Goal: Task Accomplishment & Management: Use online tool/utility

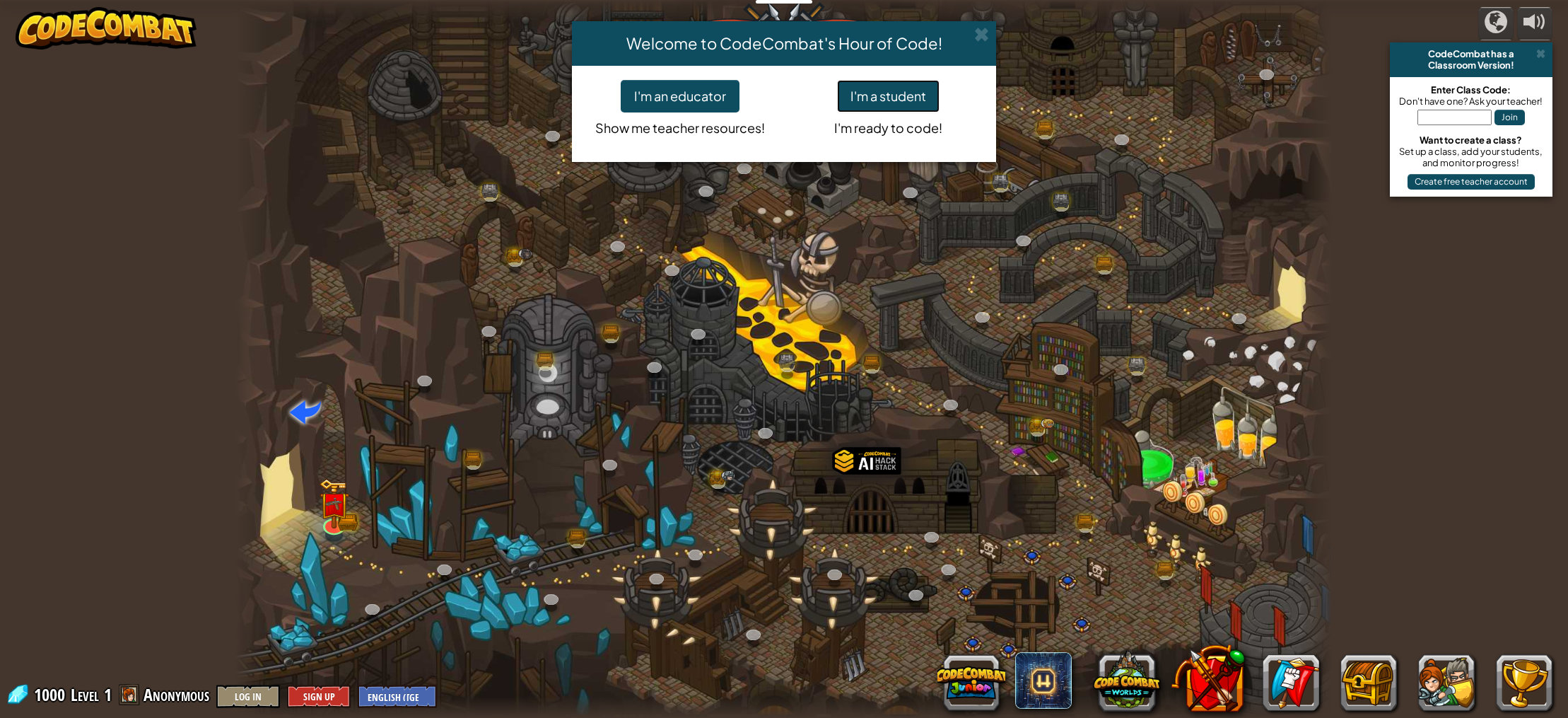
click at [877, 95] on button "I'm a student" at bounding box center [888, 96] width 103 height 33
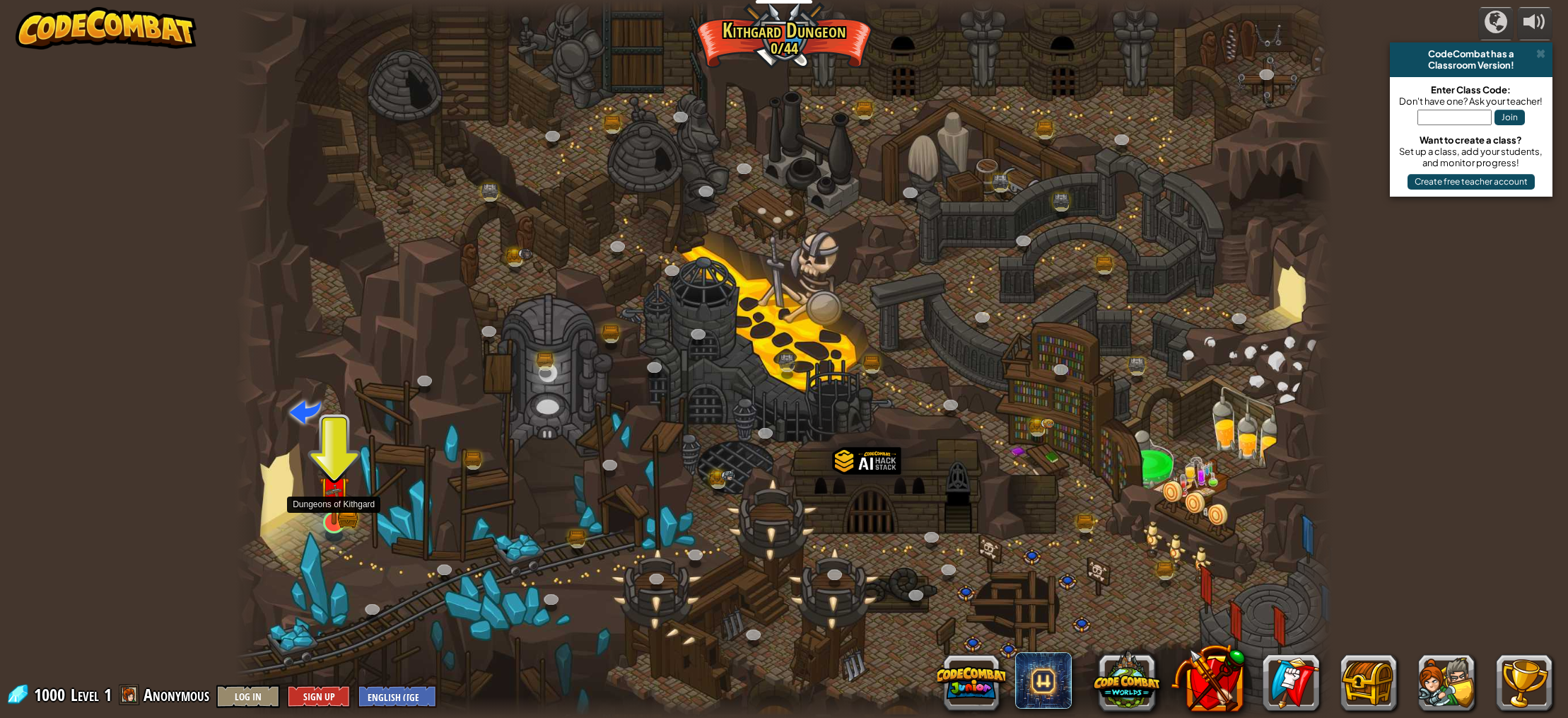
click at [342, 519] on img at bounding box center [334, 491] width 31 height 66
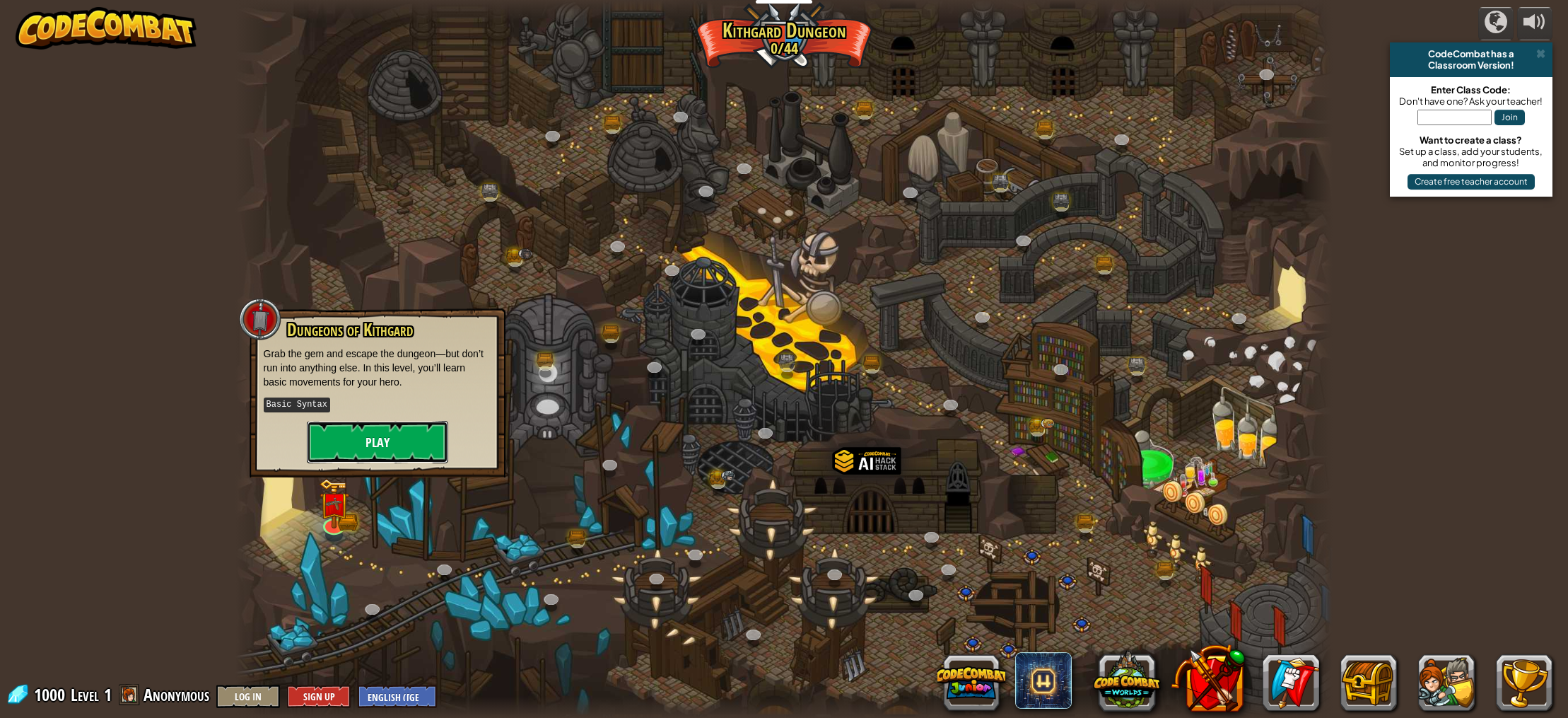
click at [375, 440] on button "Play" at bounding box center [377, 442] width 141 height 42
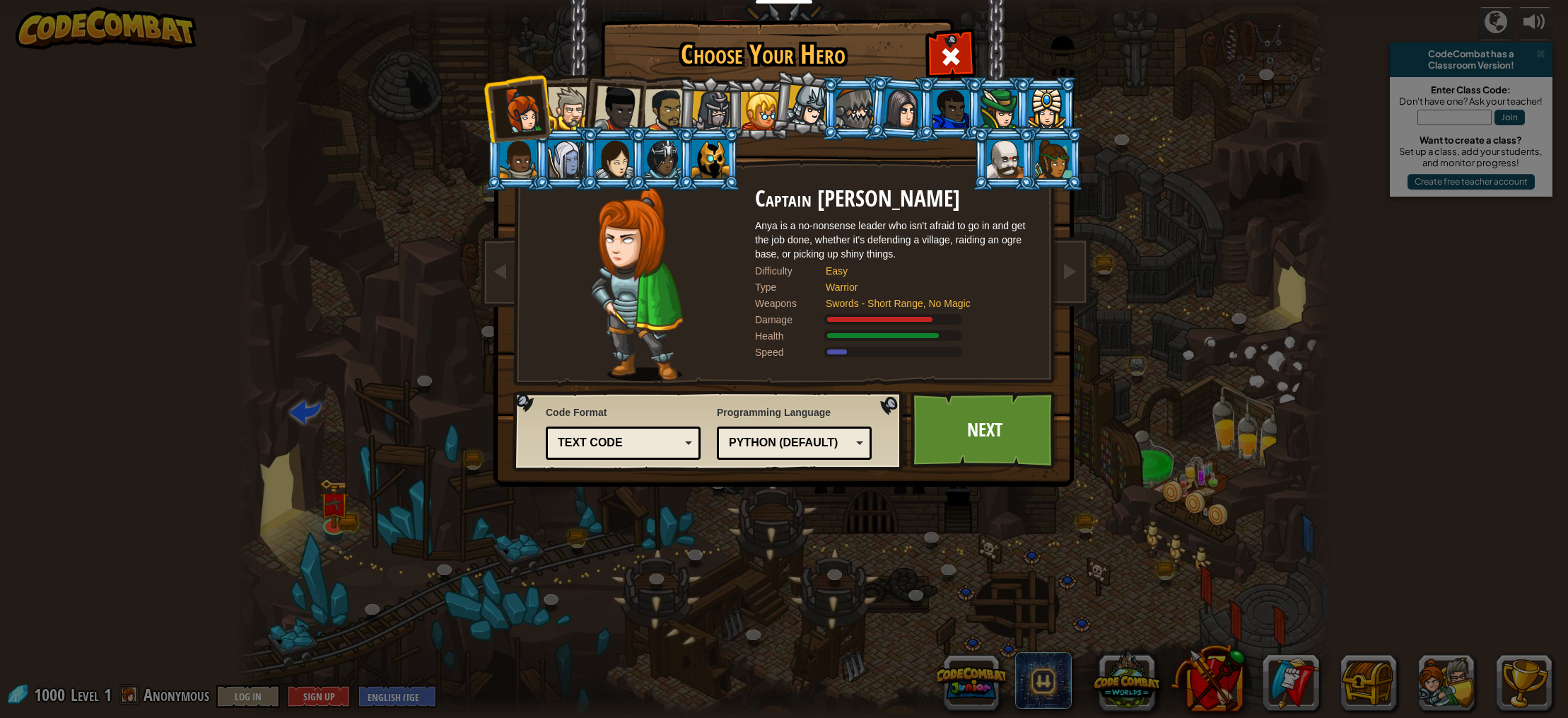
click at [557, 95] on div at bounding box center [569, 108] width 43 height 43
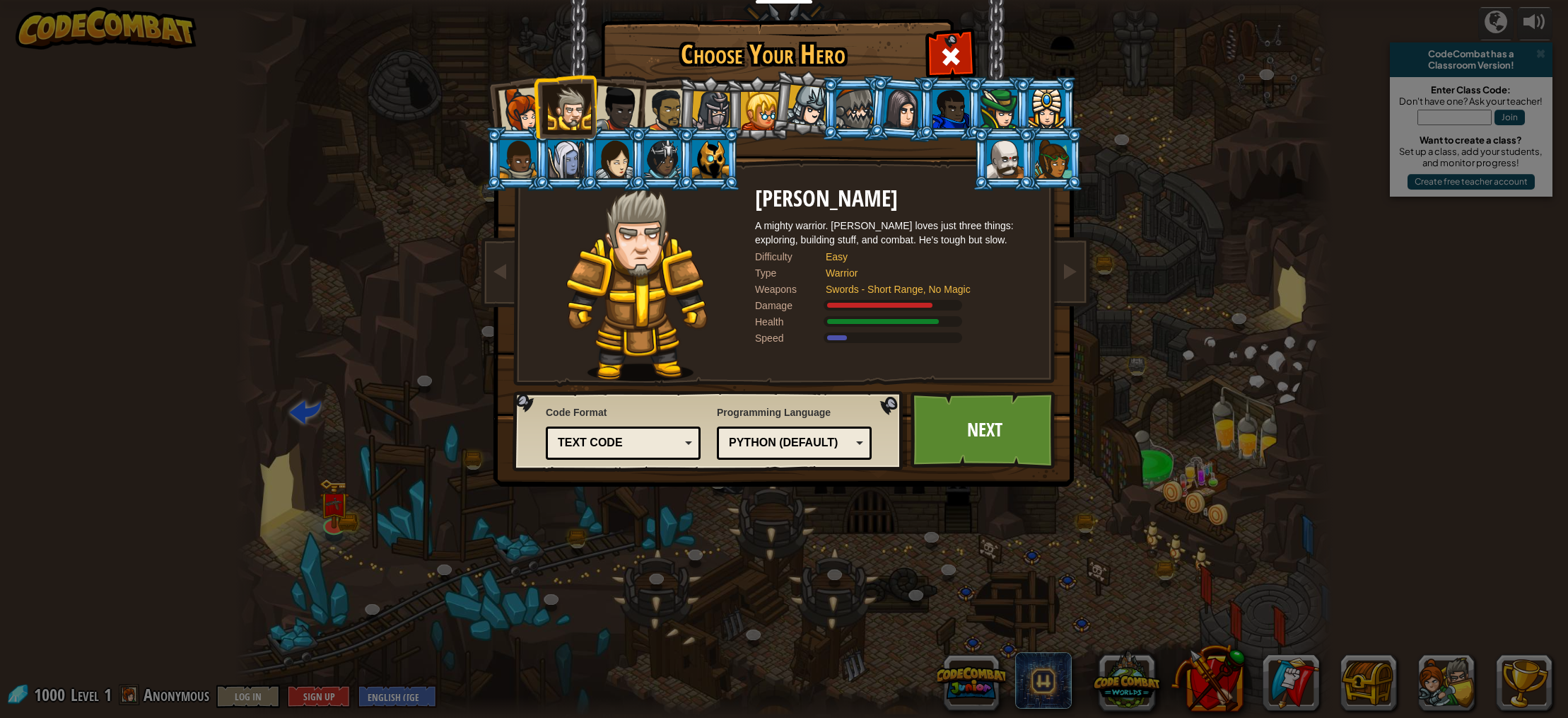
click at [620, 94] on div at bounding box center [617, 109] width 47 height 47
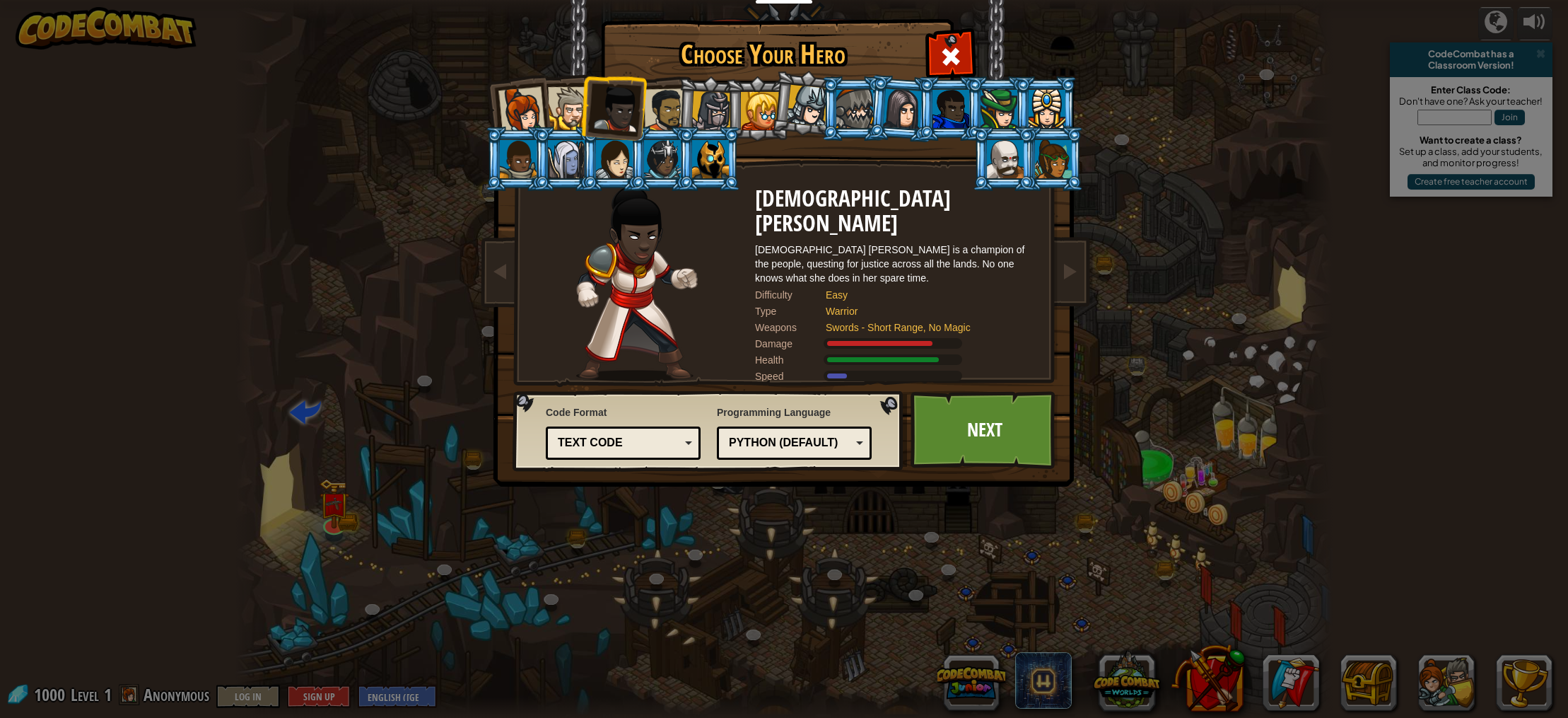
click at [720, 114] on div at bounding box center [711, 111] width 40 height 40
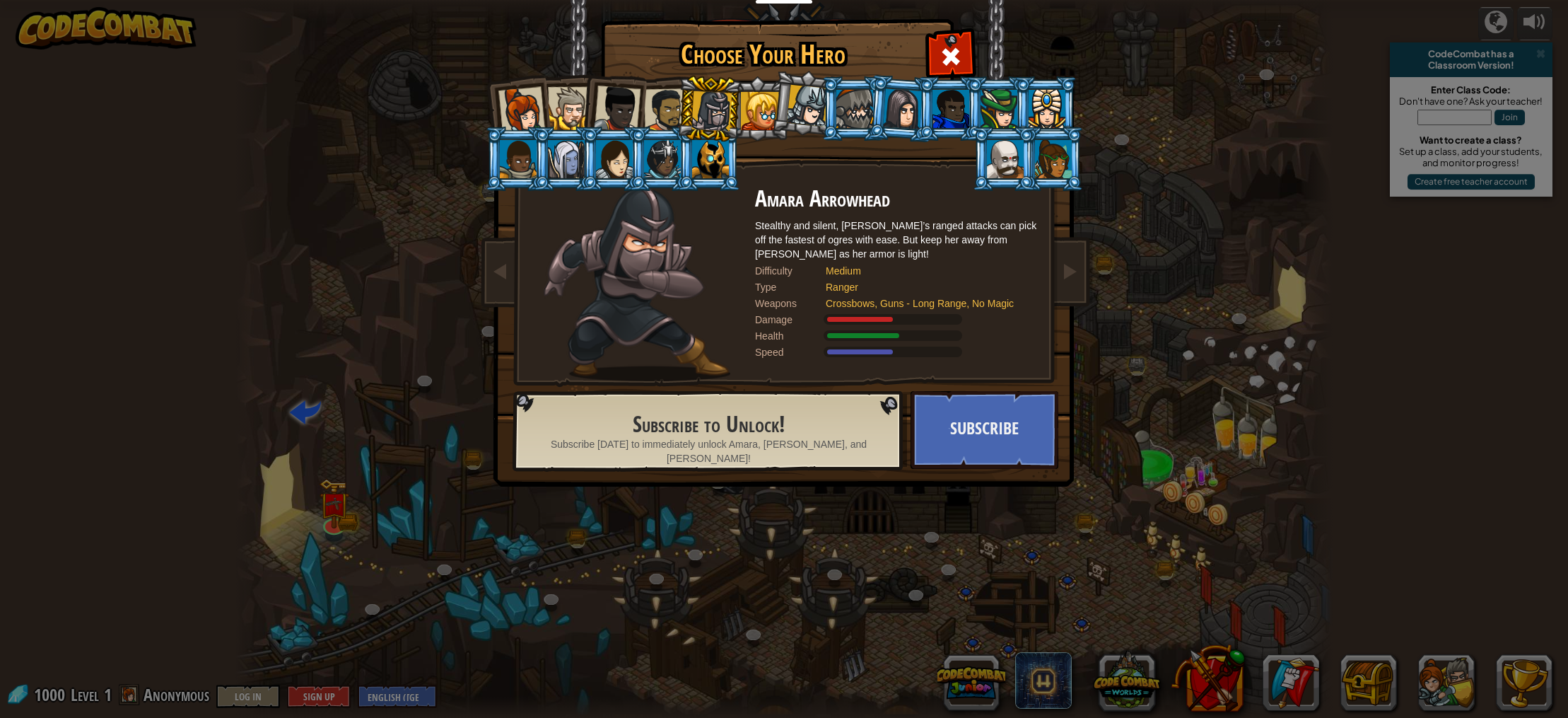
click at [755, 102] on div at bounding box center [760, 111] width 38 height 38
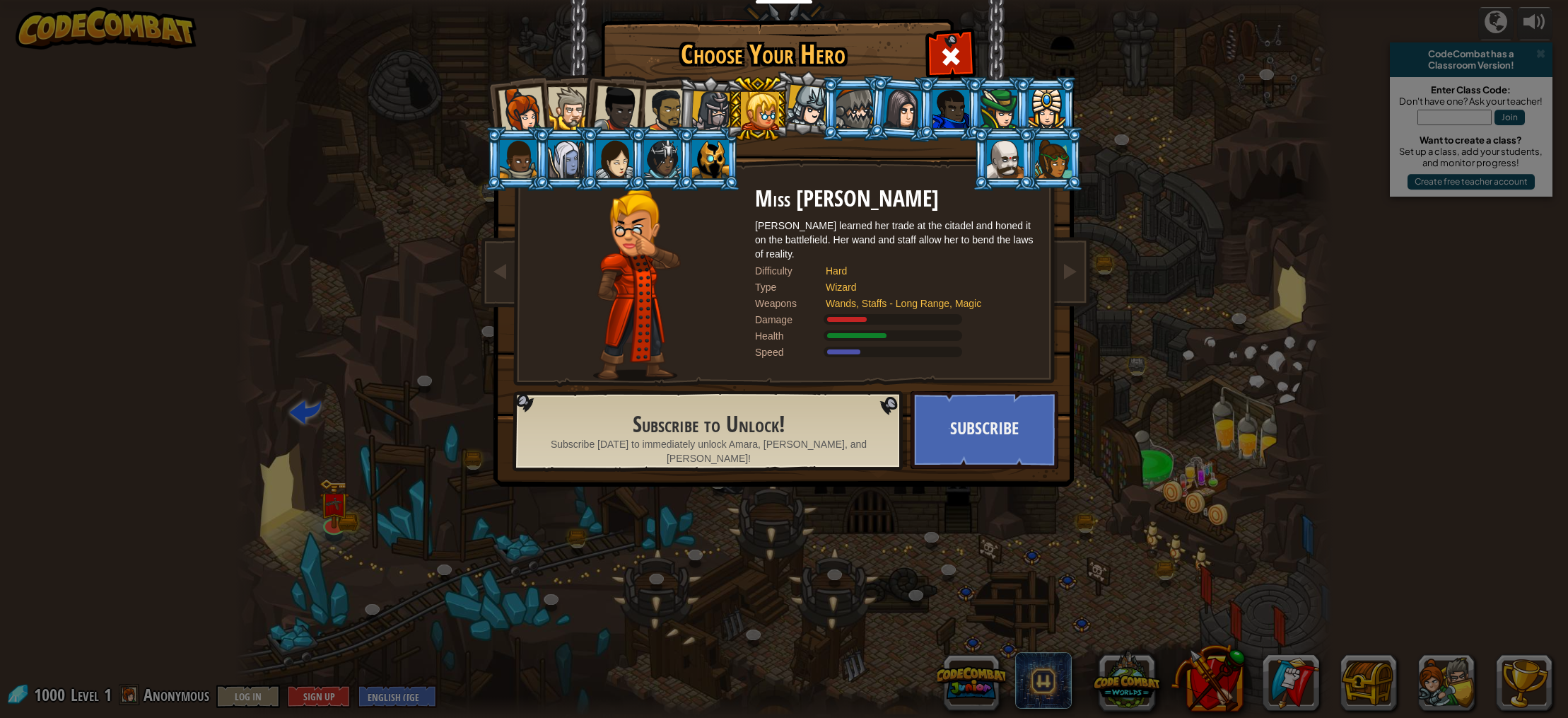
click at [727, 100] on li at bounding box center [757, 109] width 63 height 64
click at [714, 99] on div at bounding box center [711, 111] width 40 height 40
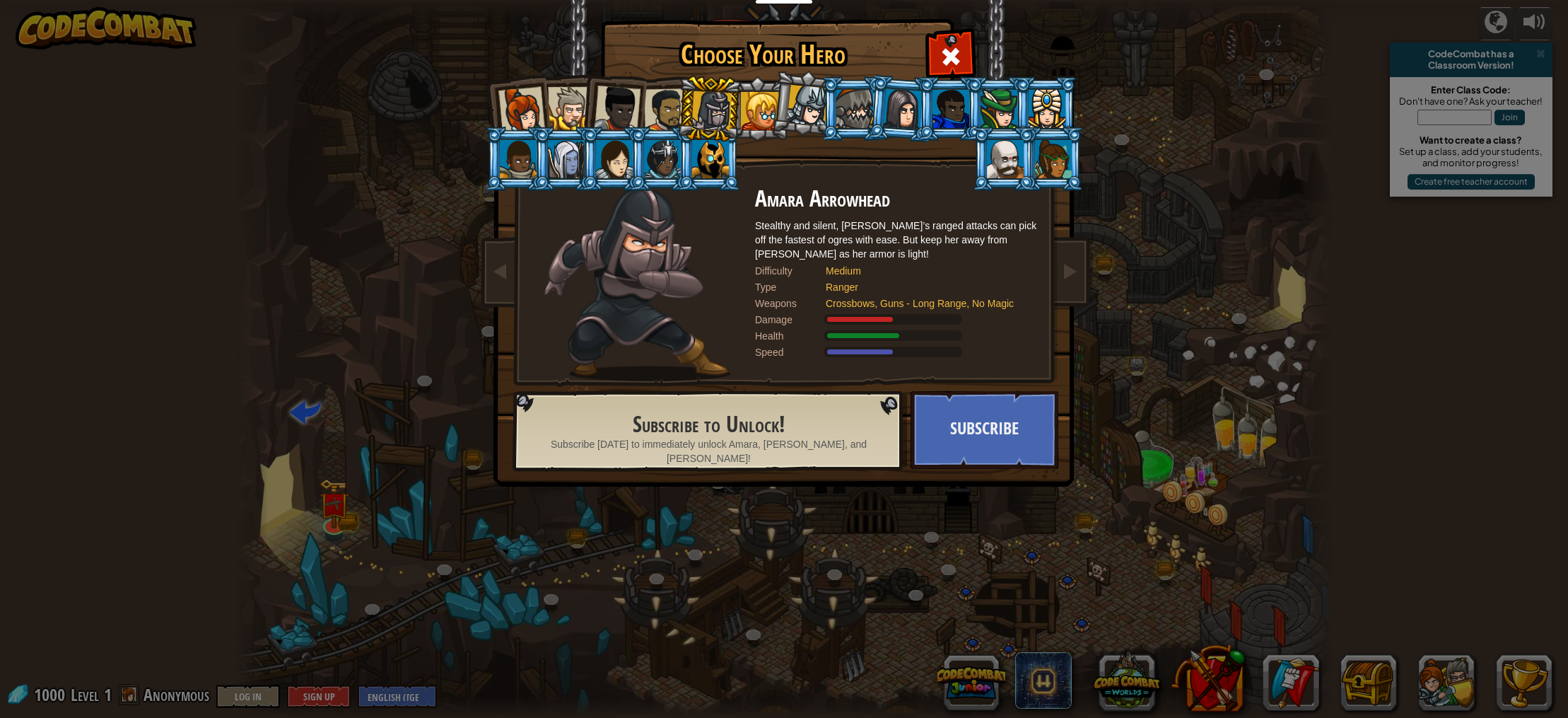
click at [670, 99] on div at bounding box center [666, 110] width 44 height 44
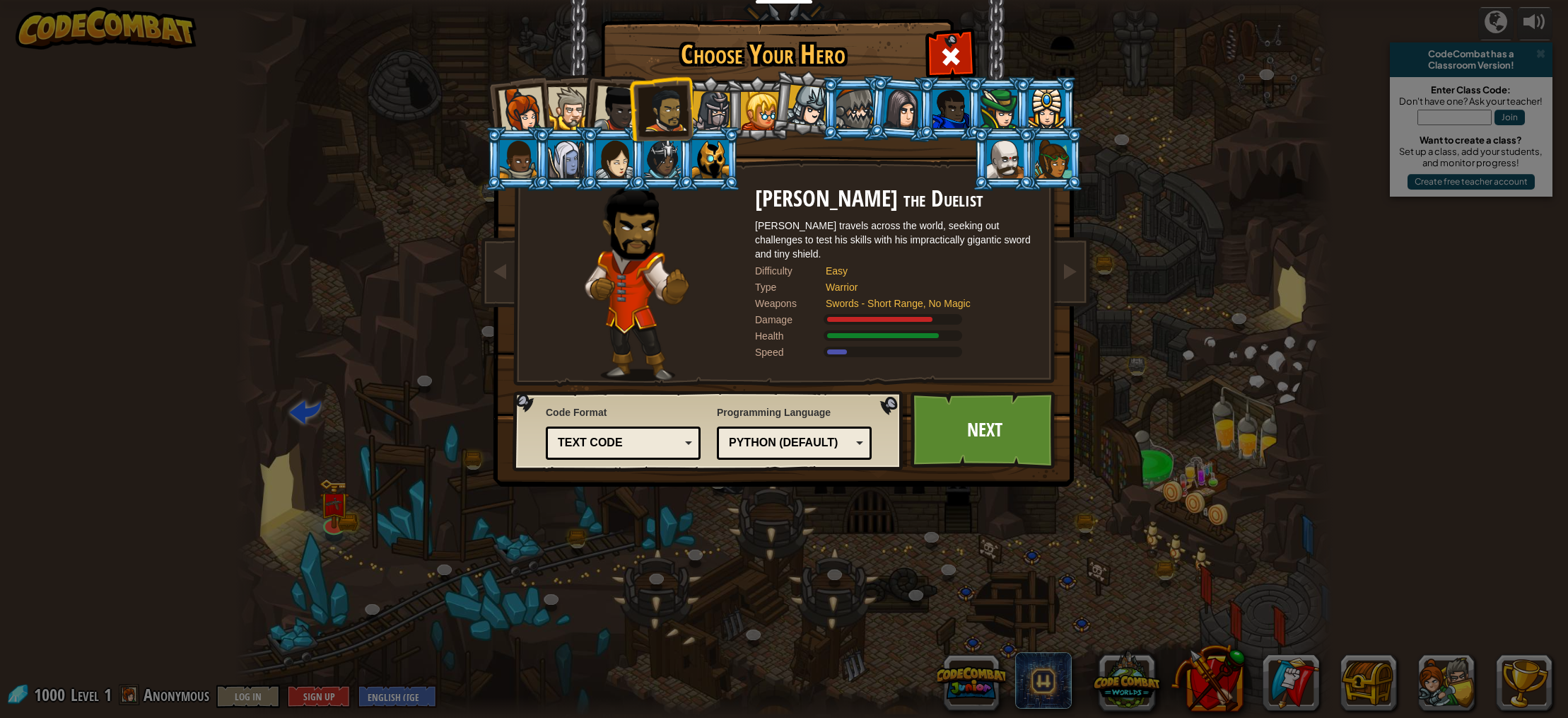
click at [616, 101] on div at bounding box center [617, 109] width 47 height 47
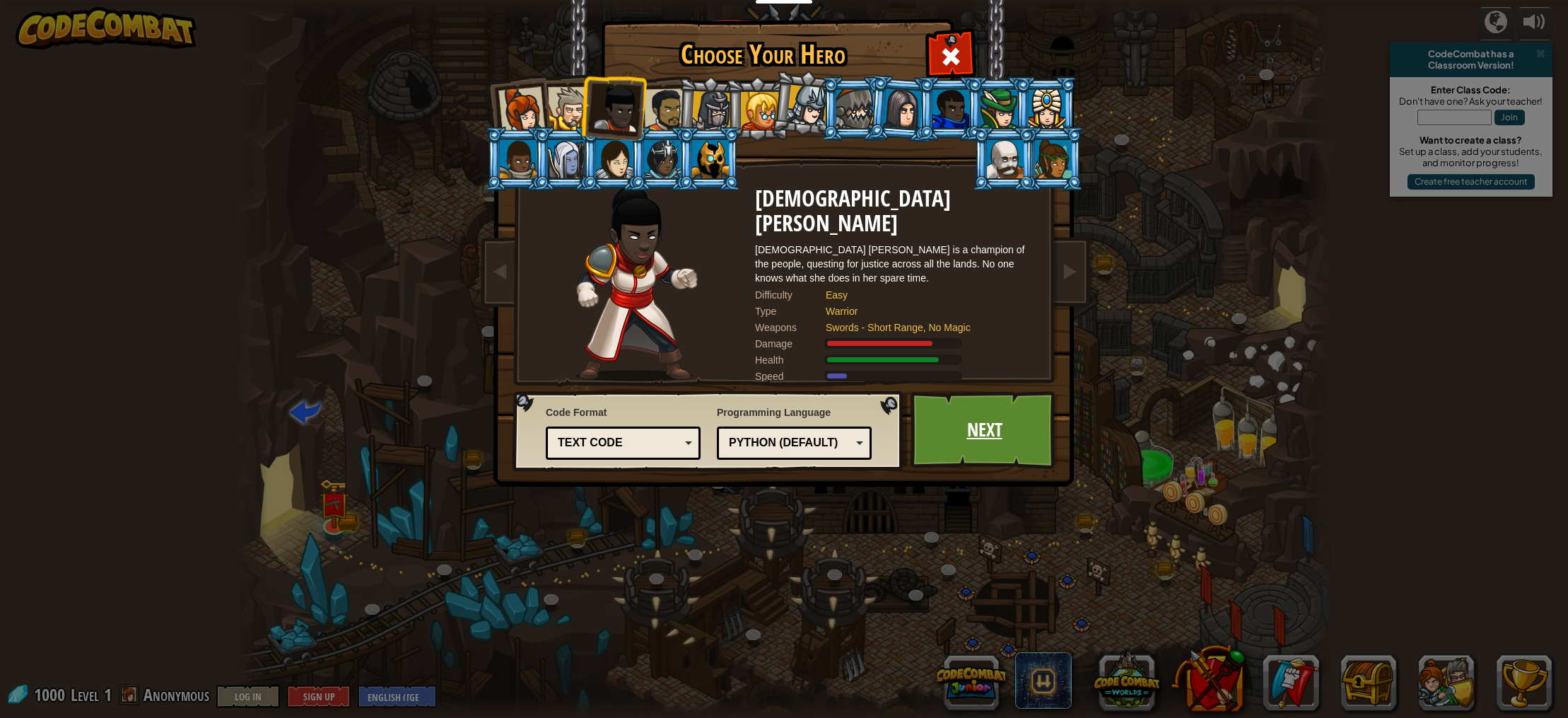
click at [976, 439] on link "Next" at bounding box center [984, 430] width 148 height 78
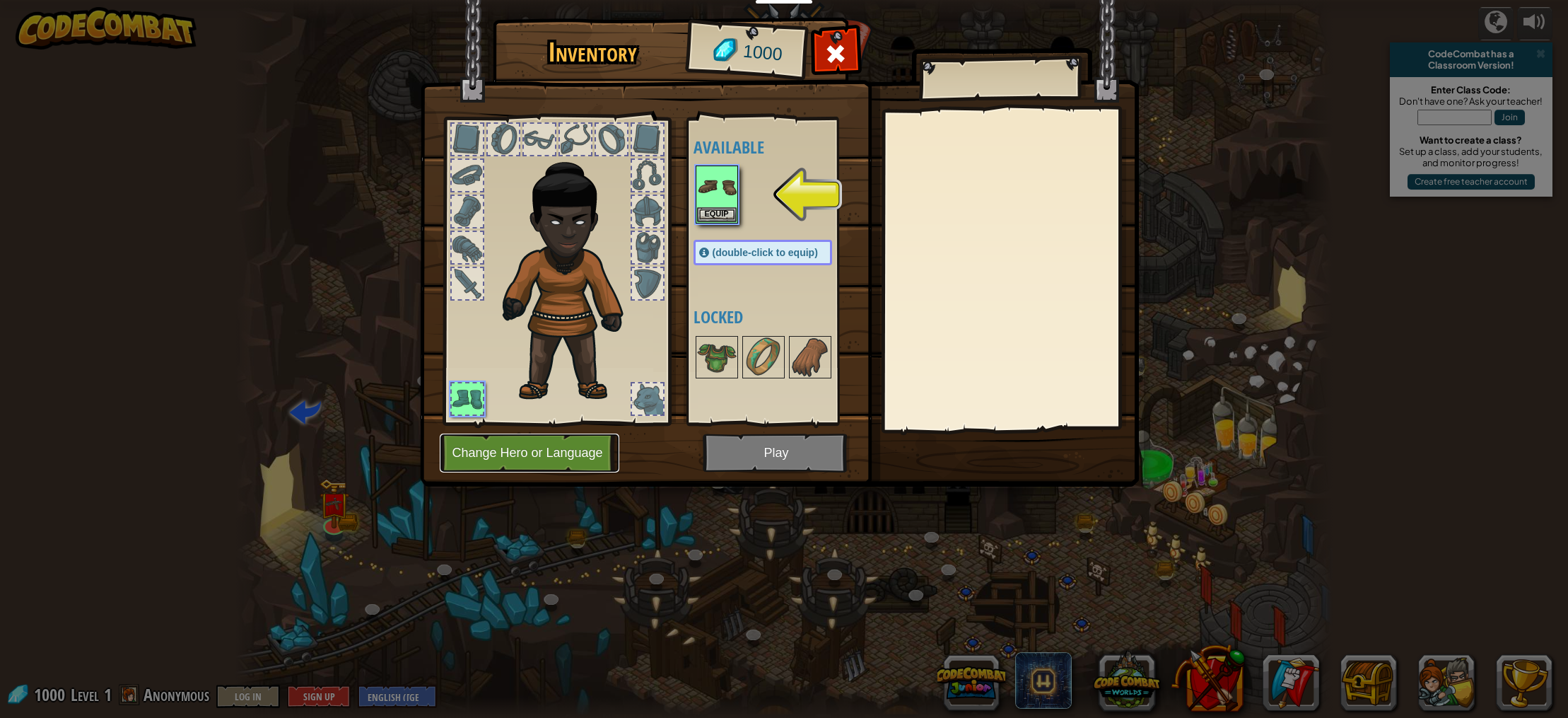
click at [571, 441] on button "Change Hero or Language" at bounding box center [530, 453] width 179 height 39
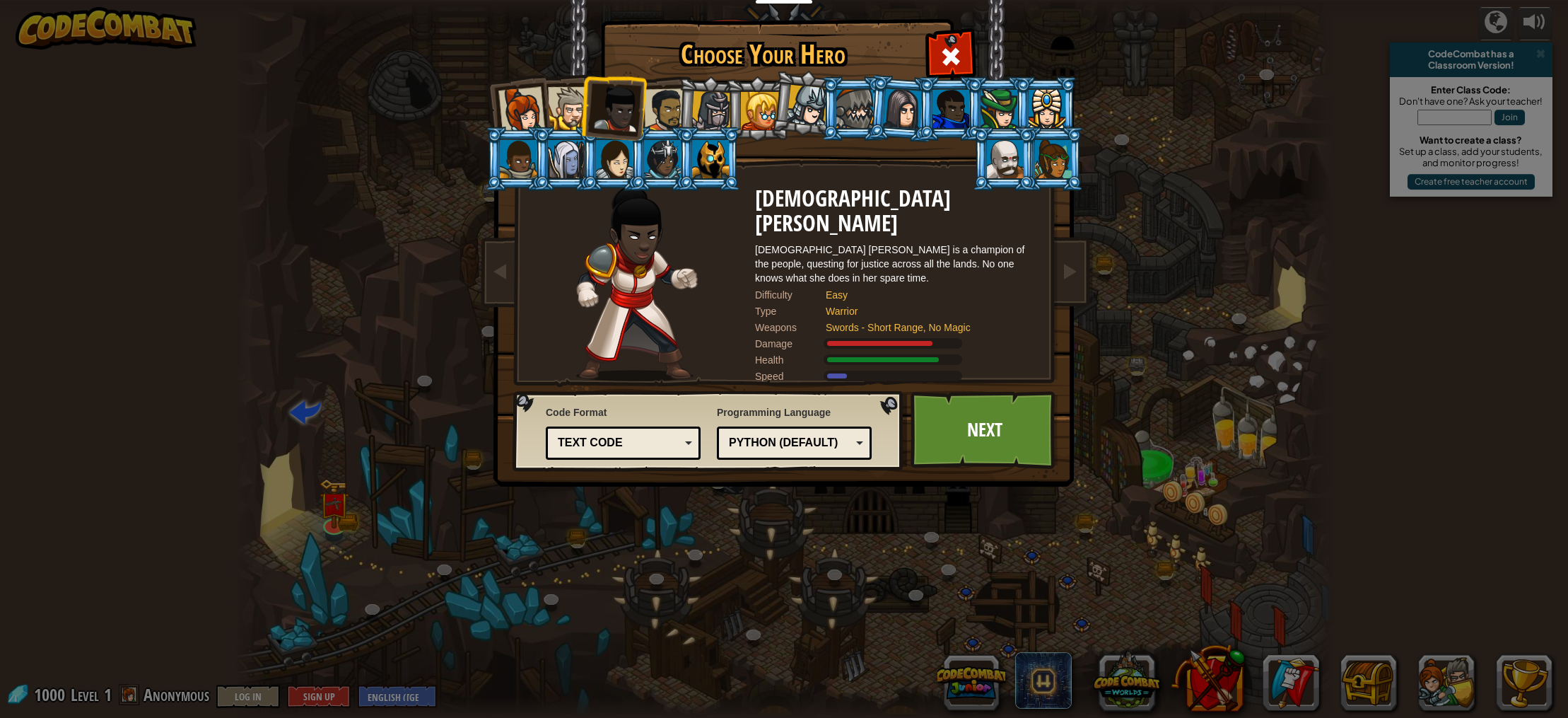
click at [559, 102] on div at bounding box center [569, 108] width 43 height 43
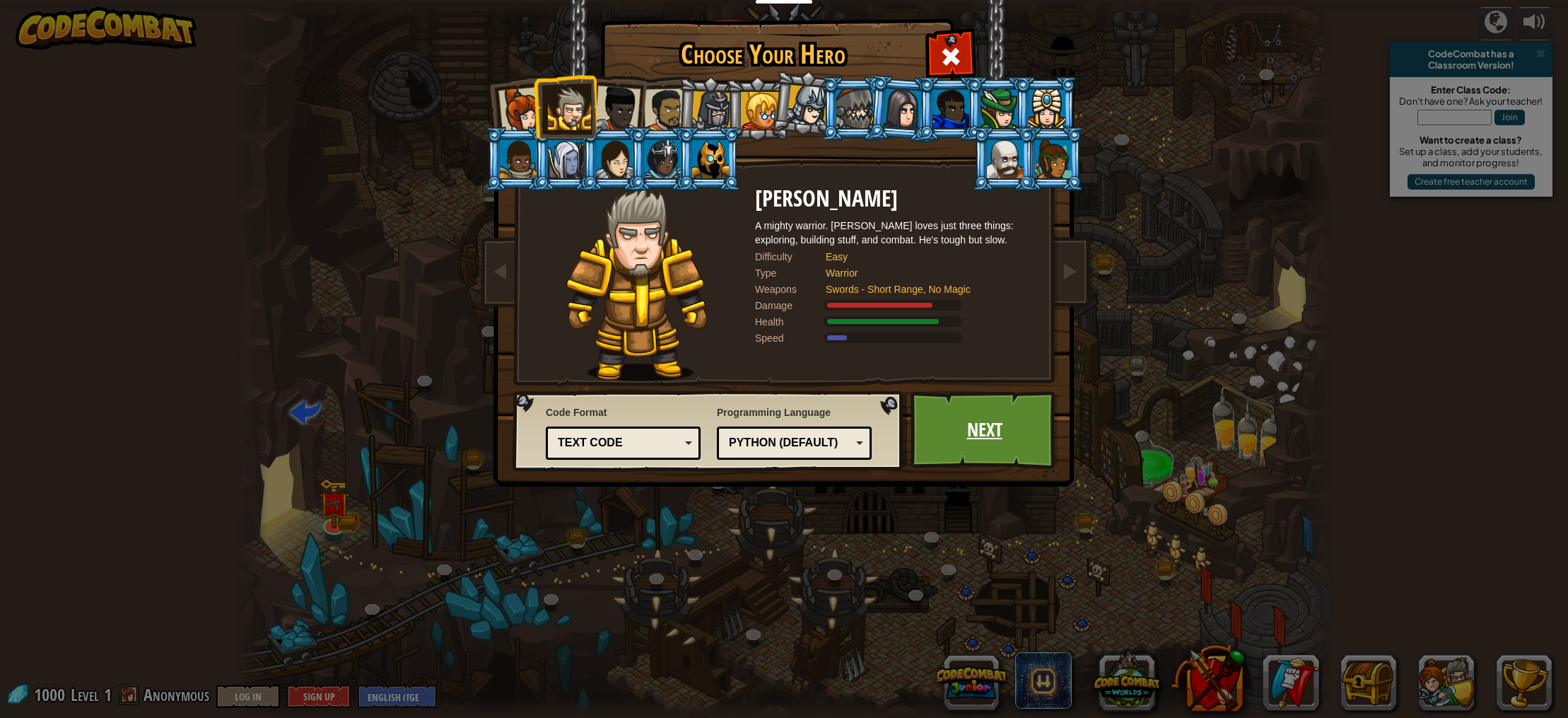
click at [971, 437] on link "Next" at bounding box center [984, 430] width 148 height 78
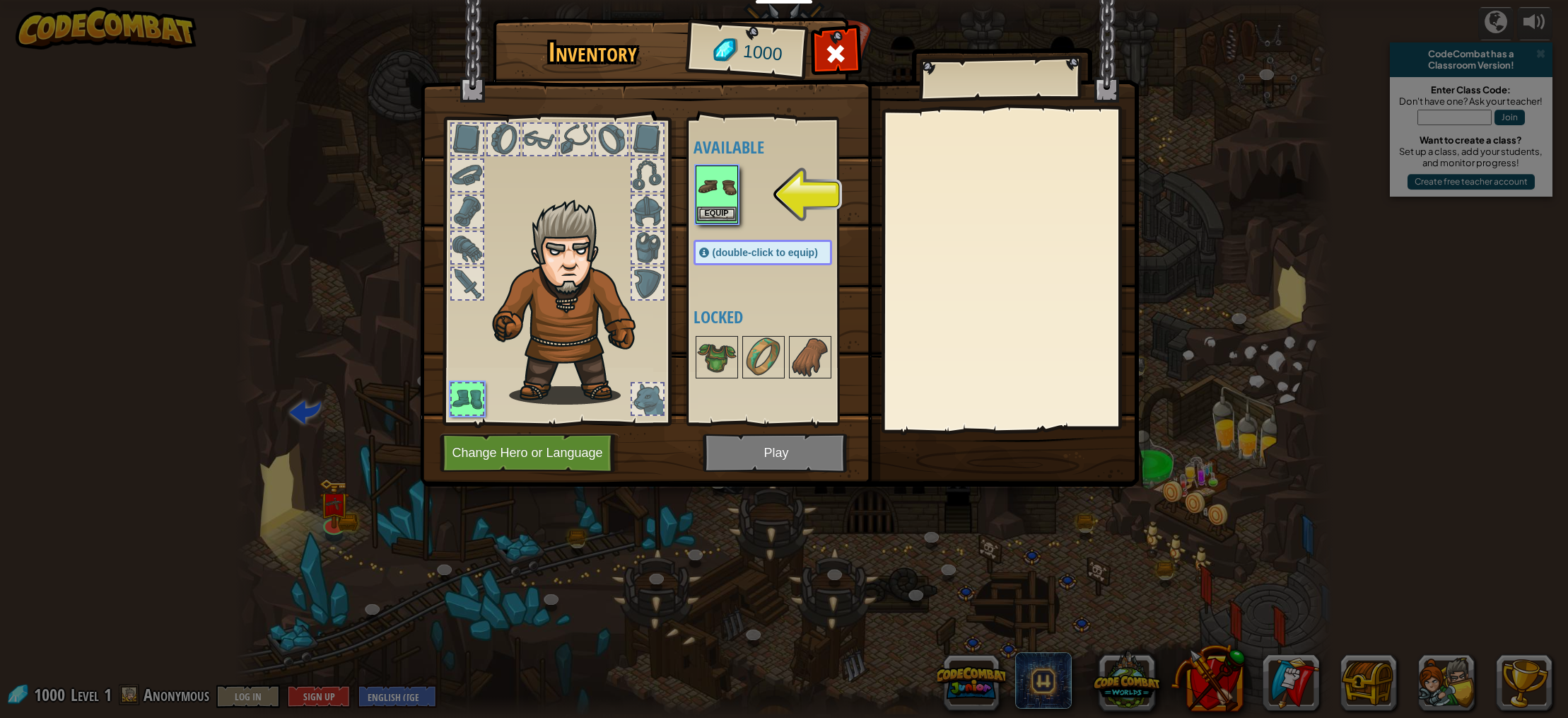
click at [718, 184] on img at bounding box center [717, 187] width 39 height 39
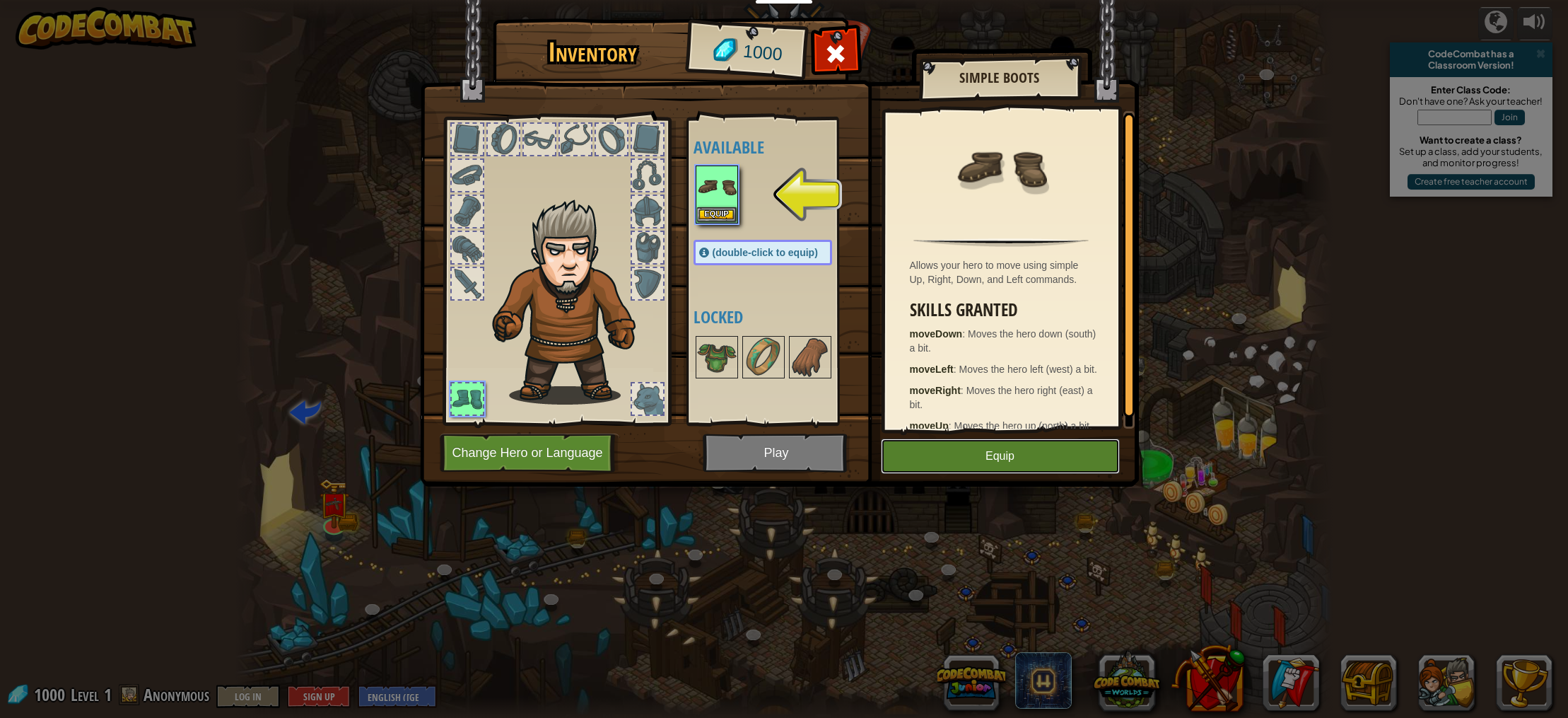
click at [947, 459] on button "Equip" at bounding box center [1000, 456] width 239 height 36
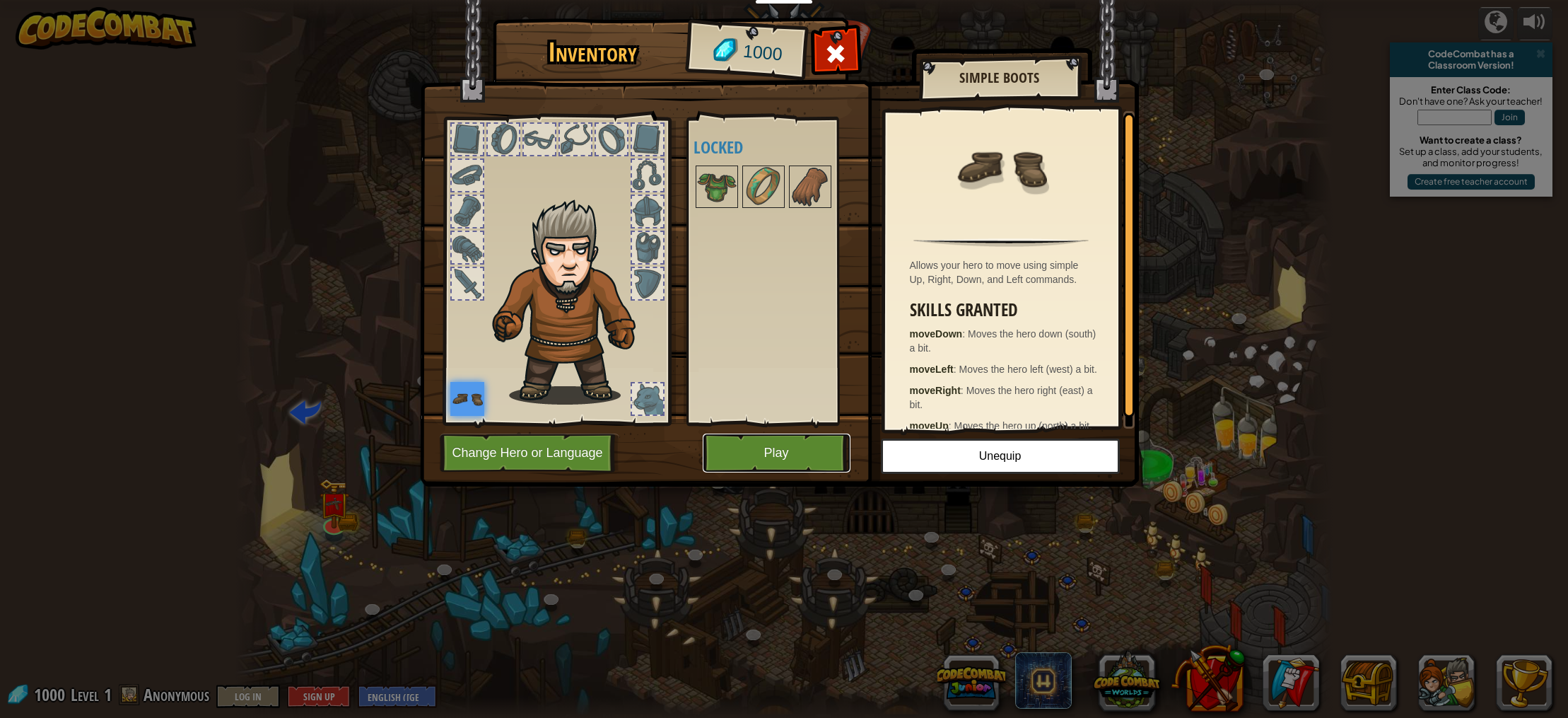
click at [784, 457] on button "Play" at bounding box center [777, 453] width 148 height 39
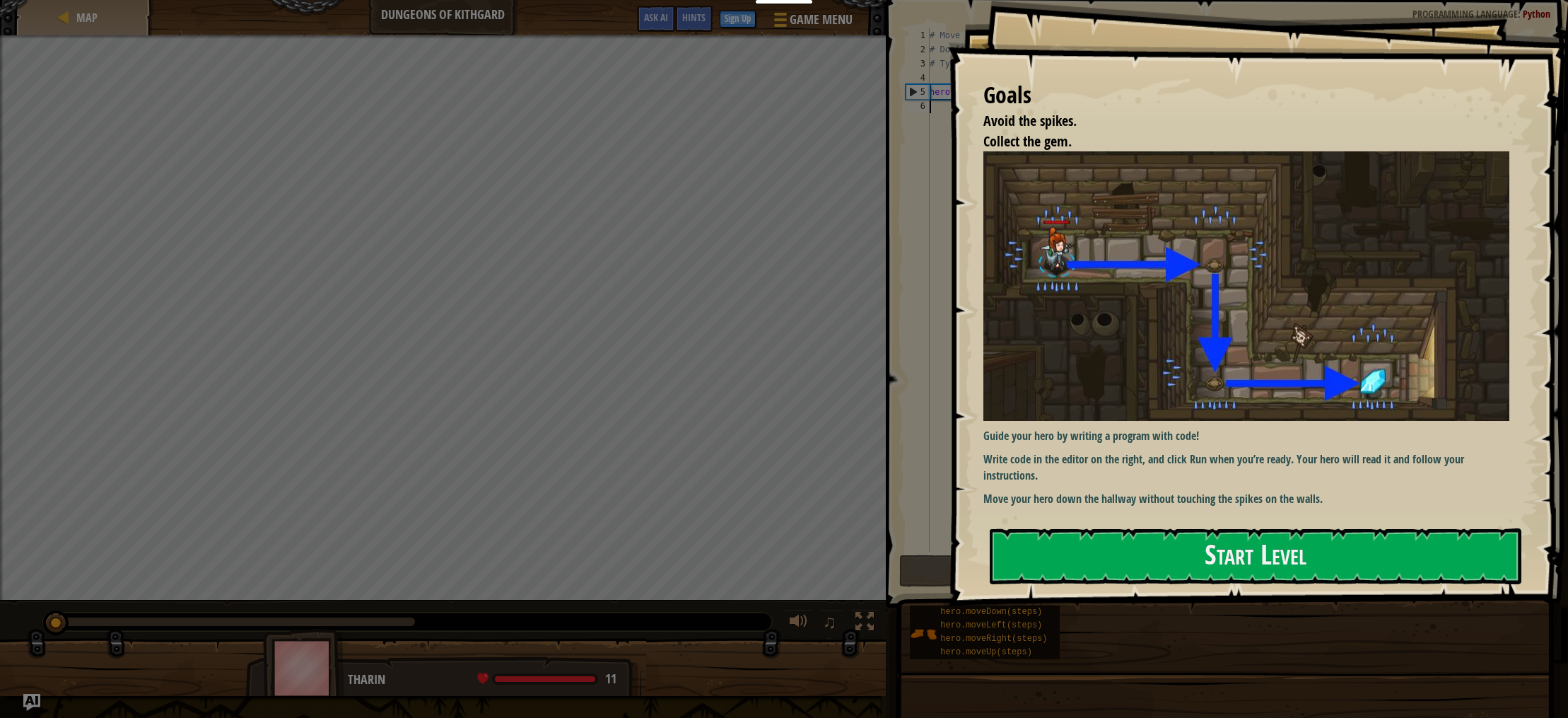
click at [1159, 289] on div "Goals Avoid the spikes. Collect the gem. Guide your hero by writing a program w…" at bounding box center [1258, 303] width 620 height 606
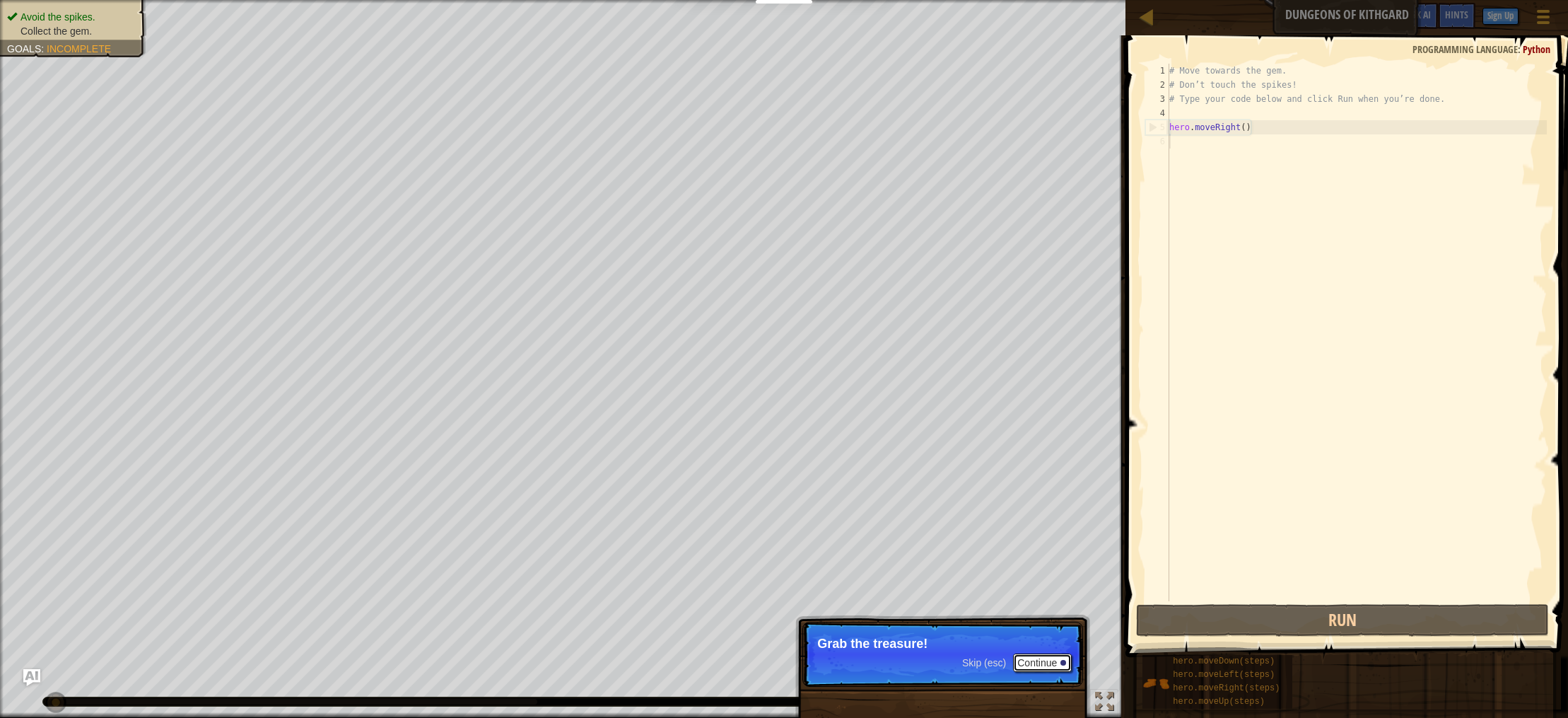
click at [1046, 663] on button "Continue" at bounding box center [1042, 663] width 59 height 18
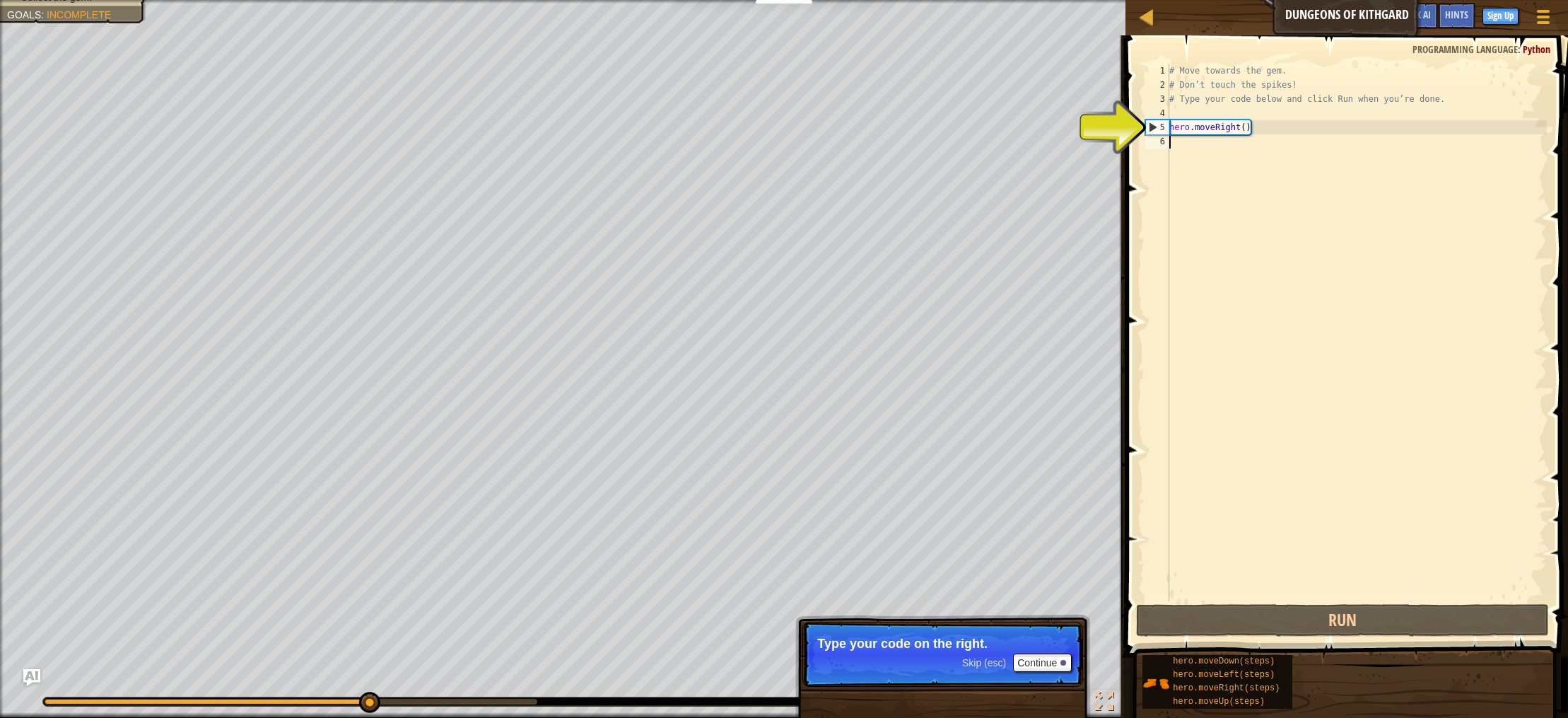
click at [1232, 135] on div "# Move towards the gem. # Don’t touch the spikes! # Type your code below and cl…" at bounding box center [1357, 346] width 380 height 566
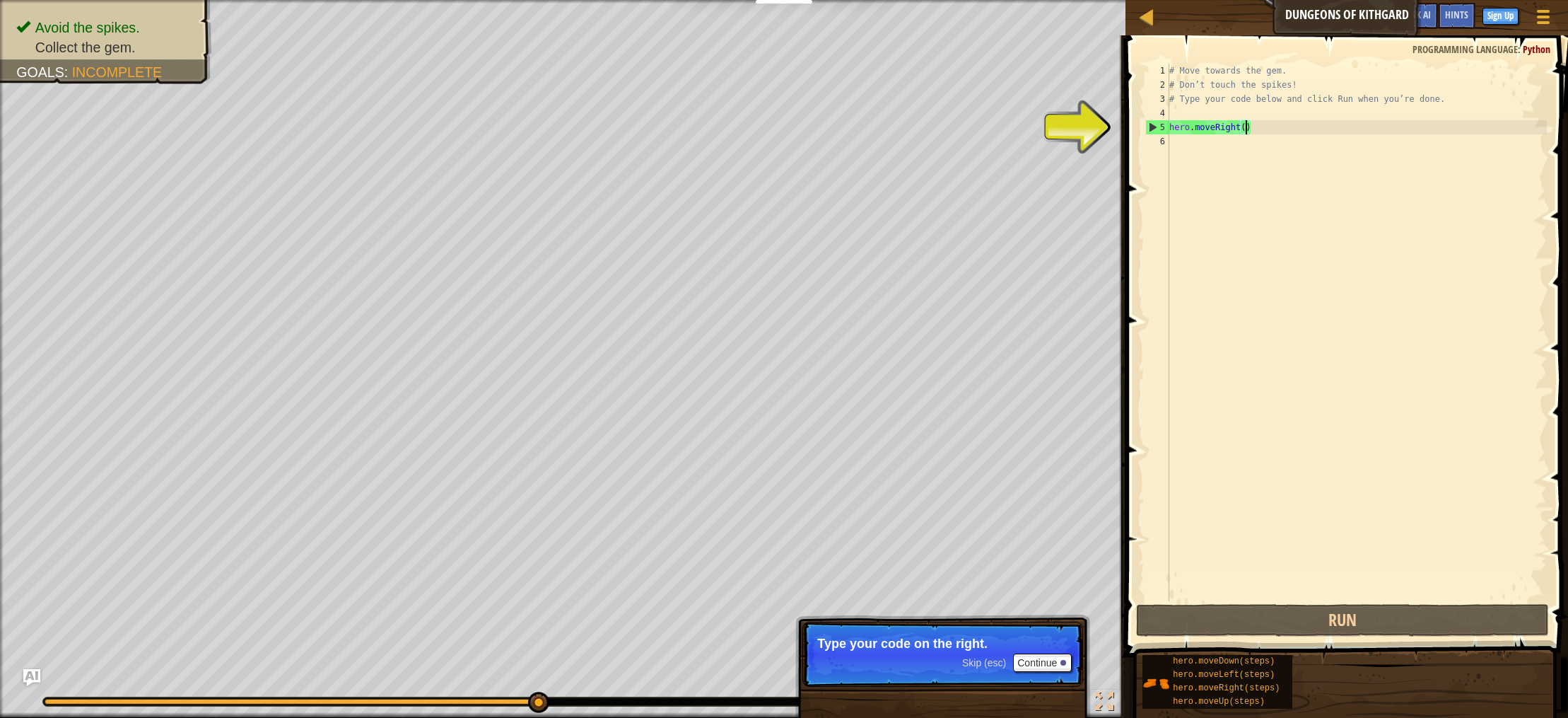
click at [1248, 122] on div "# Move towards the gem. # Don’t touch the spikes! # Type your code below and cl…" at bounding box center [1357, 346] width 380 height 566
type textarea "hero.moveRight()"
click at [1303, 313] on div "# Move towards the gem. # Don’t touch the spikes! # Type your code below and cl…" at bounding box center [1357, 346] width 380 height 566
click at [1274, 131] on div "# Move towards the gem. # Don’t touch the spikes! # Type your code below and cl…" at bounding box center [1357, 346] width 380 height 566
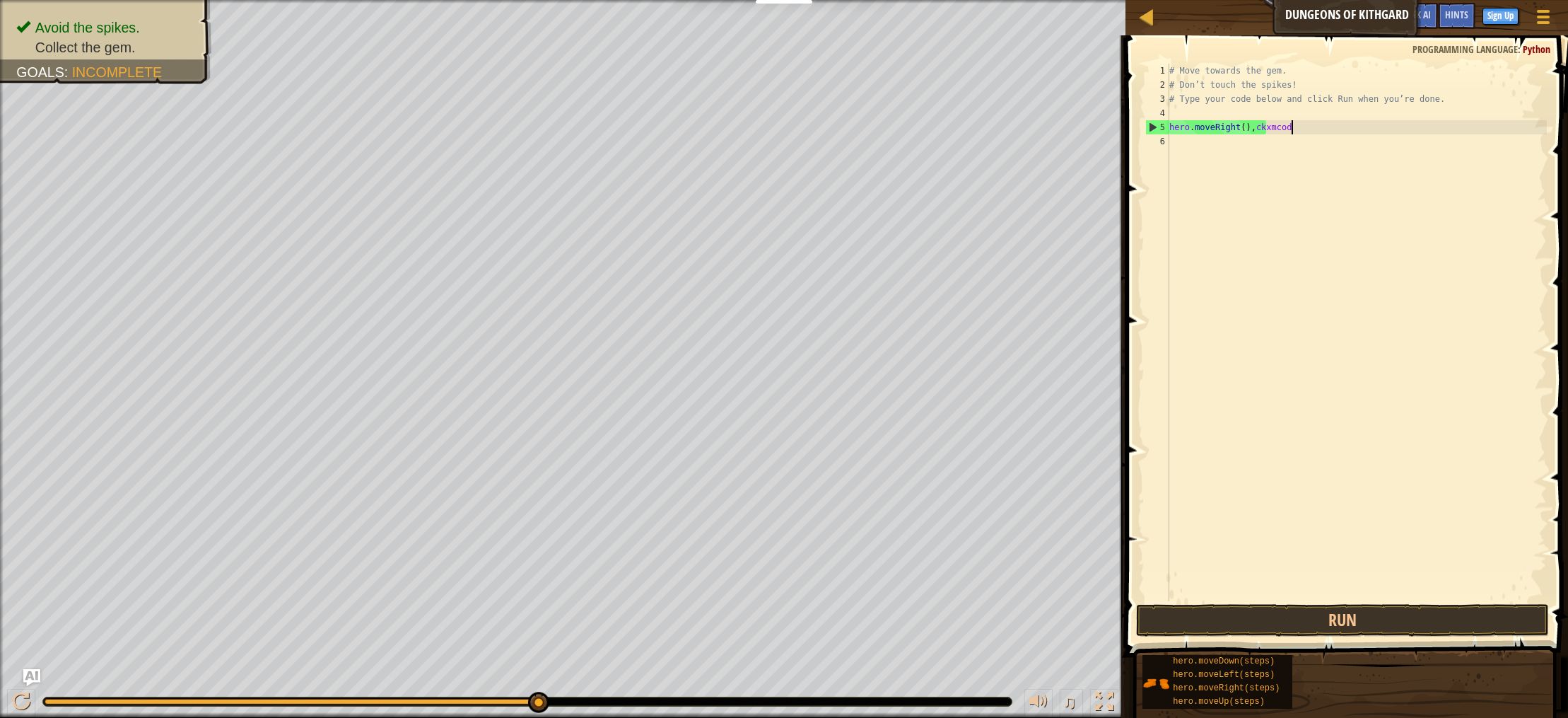
type textarea "hero.moveRight(),ckxmcodmcdo"
